Goal: Task Accomplishment & Management: Manage account settings

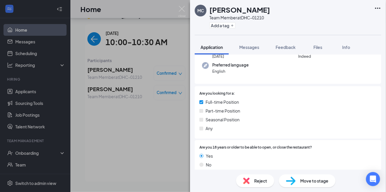
scroll to position [76, 0]
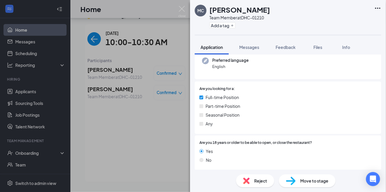
click at [181, 6] on img at bounding box center [181, 11] width 7 height 11
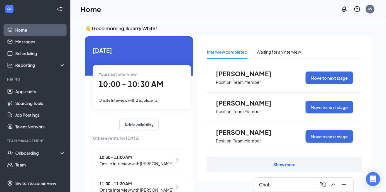
click at [299, 167] on div "Show more" at bounding box center [284, 164] width 155 height 15
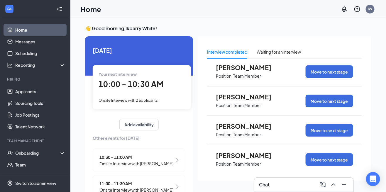
scroll to position [67, 0]
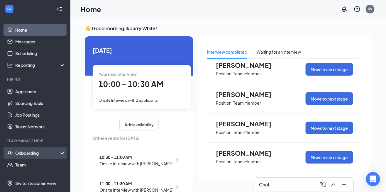
click at [32, 154] on div "Onboarding" at bounding box center [37, 153] width 45 height 6
click at [24, 167] on link "Overview" at bounding box center [40, 165] width 50 height 12
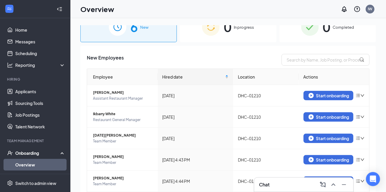
scroll to position [26, 0]
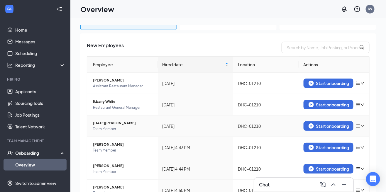
click at [363, 125] on icon "down" at bounding box center [362, 126] width 4 height 4
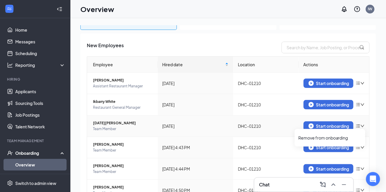
click at [360, 125] on icon "down" at bounding box center [362, 126] width 4 height 4
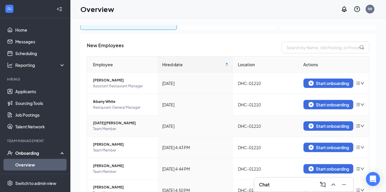
click at [260, 125] on td "DHC-01210" at bounding box center [265, 126] width 65 height 21
click at [214, 166] on div "[DATE] 4:44 PM" at bounding box center [195, 169] width 66 height 6
click at [363, 167] on icon "down" at bounding box center [362, 169] width 4 height 4
click at [116, 164] on span "[PERSON_NAME]" at bounding box center [123, 166] width 60 height 6
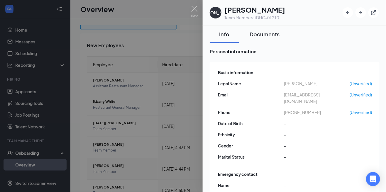
click at [268, 30] on button "Documents" at bounding box center [265, 35] width 42 height 18
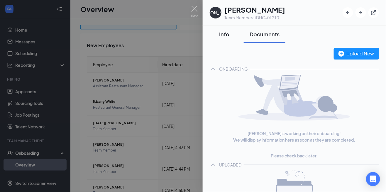
click at [222, 36] on div "Info" at bounding box center [225, 34] width 18 height 7
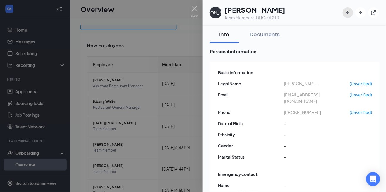
click at [344, 11] on button "button" at bounding box center [348, 12] width 11 height 11
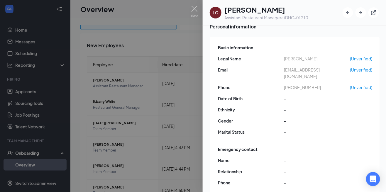
scroll to position [22, 0]
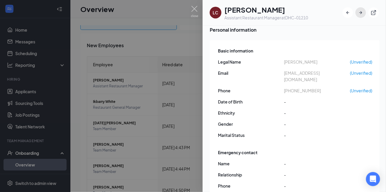
click at [360, 12] on icon "ArrowRight" at bounding box center [360, 12] width 3 height 3
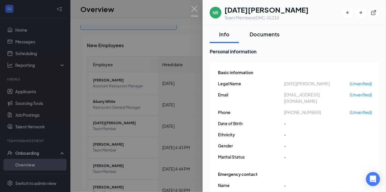
click at [264, 37] on div "Documents" at bounding box center [265, 34] width 30 height 7
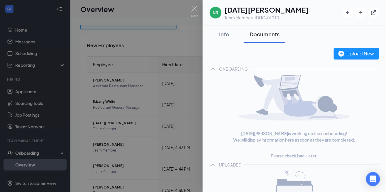
click at [194, 11] on img at bounding box center [194, 11] width 7 height 11
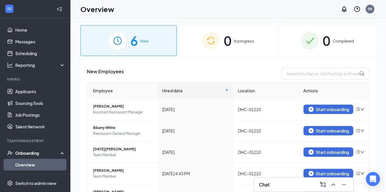
click at [242, 41] on span "In progress" at bounding box center [244, 41] width 20 height 6
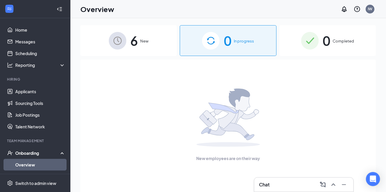
click at [136, 43] on span "6" at bounding box center [135, 41] width 8 height 20
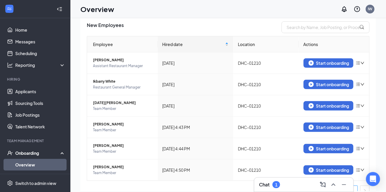
scroll to position [26, 0]
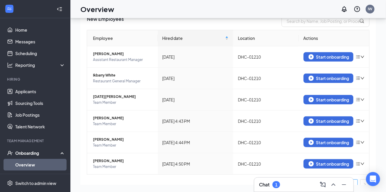
click at [277, 187] on div "1" at bounding box center [276, 184] width 2 height 5
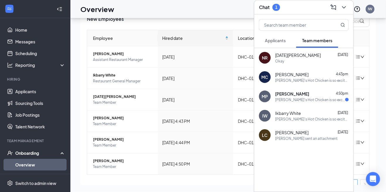
scroll to position [0, 0]
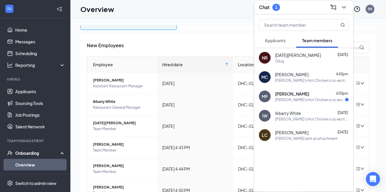
click at [343, 6] on icon "ChevronDown" at bounding box center [344, 7] width 7 height 7
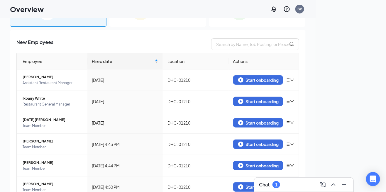
scroll to position [42, 0]
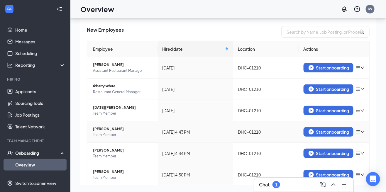
click at [362, 131] on icon "down" at bounding box center [363, 132] width 4 height 2
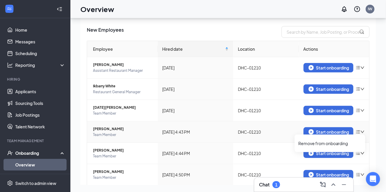
click at [364, 130] on icon "down" at bounding box center [362, 132] width 4 height 4
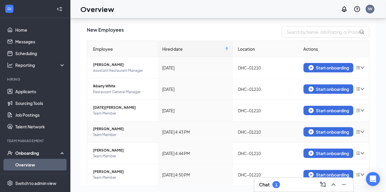
click at [144, 132] on span "Team Member" at bounding box center [123, 135] width 60 height 6
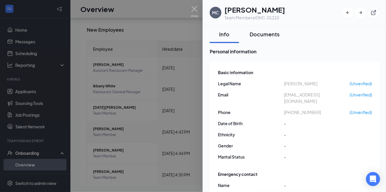
click at [268, 36] on div "Documents" at bounding box center [265, 34] width 30 height 7
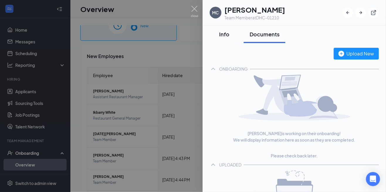
click at [226, 33] on div "Info" at bounding box center [225, 34] width 18 height 7
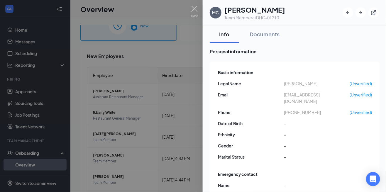
click at [190, 10] on div at bounding box center [193, 96] width 386 height 192
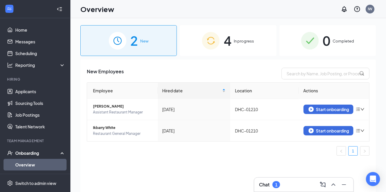
click at [245, 33] on div "4 In progress" at bounding box center [228, 40] width 96 height 31
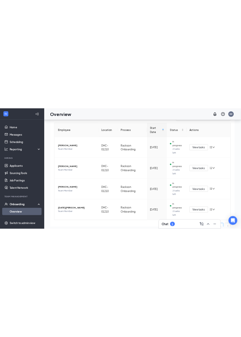
scroll to position [23, 0]
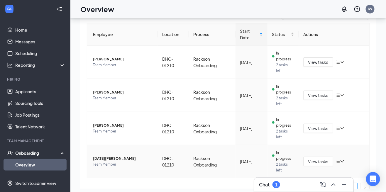
click at [107, 157] on span "[DATE][PERSON_NAME]" at bounding box center [123, 159] width 60 height 6
